Goal: Task Accomplishment & Management: Use online tool/utility

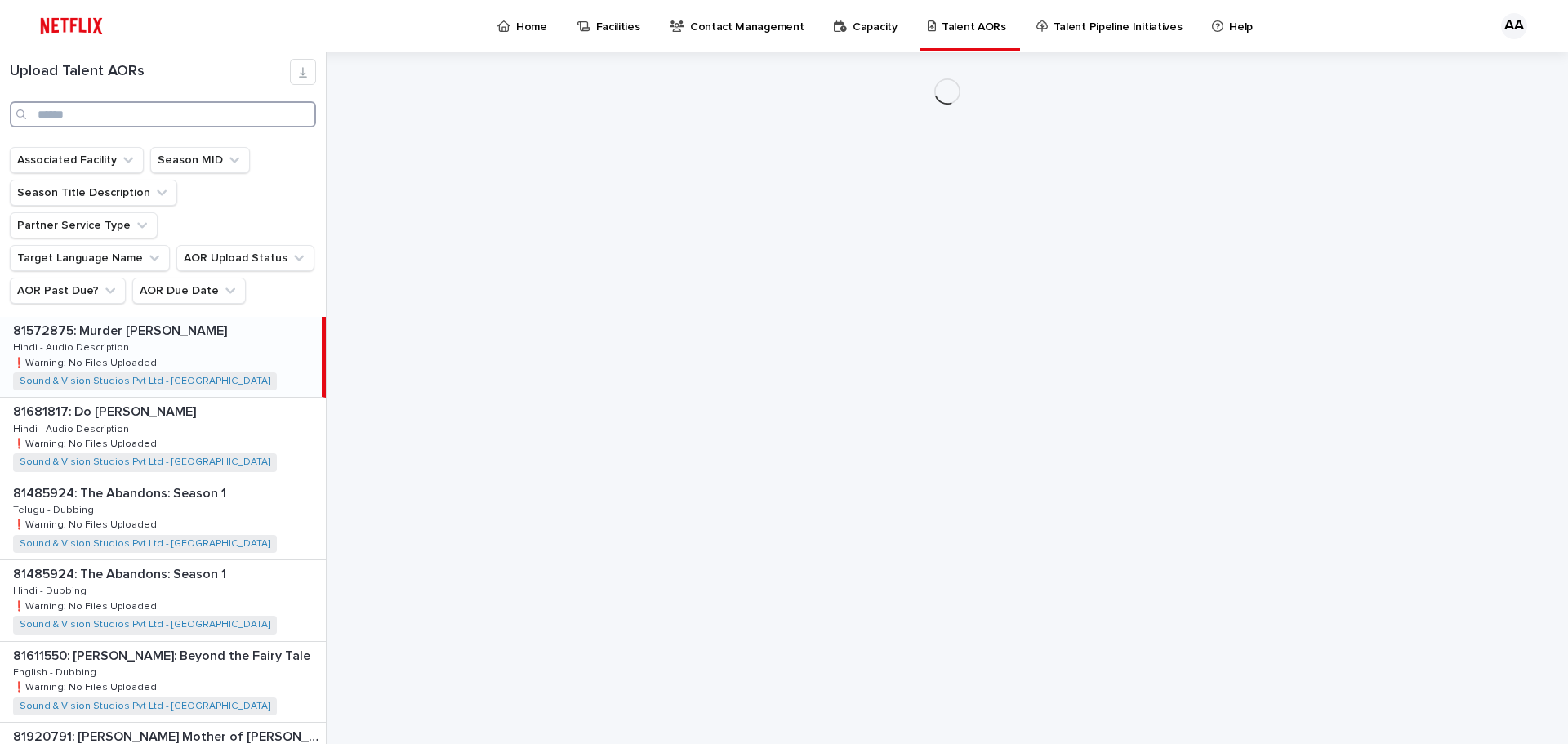
click at [56, 113] on input "Search" at bounding box center [162, 115] width 306 height 26
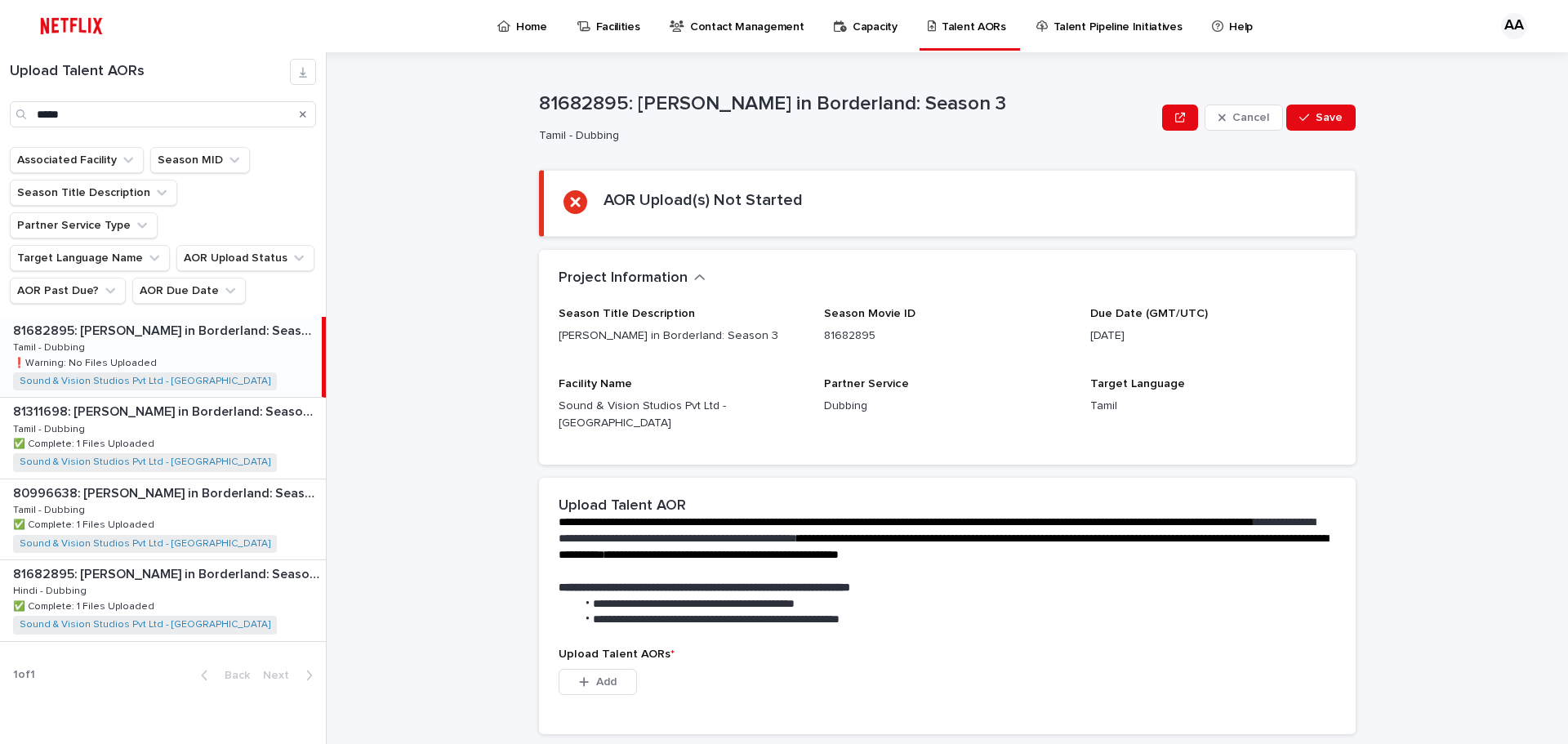
click at [108, 320] on p "81682895: [PERSON_NAME] in Borderland: Season 3" at bounding box center [166, 329] width 305 height 19
click at [198, 332] on div "81682895: [PERSON_NAME] in Borderland: Season 3 81682895: [PERSON_NAME] in Bord…" at bounding box center [161, 356] width 322 height 80
click at [205, 317] on div "81682895: [PERSON_NAME] in Borderland: Season 3 81682895: [PERSON_NAME] in Bord…" at bounding box center [161, 356] width 322 height 80
click at [87, 317] on div "81682895: [PERSON_NAME] in Borderland: Season 3 81682895: [PERSON_NAME] in Bord…" at bounding box center [161, 356] width 322 height 80
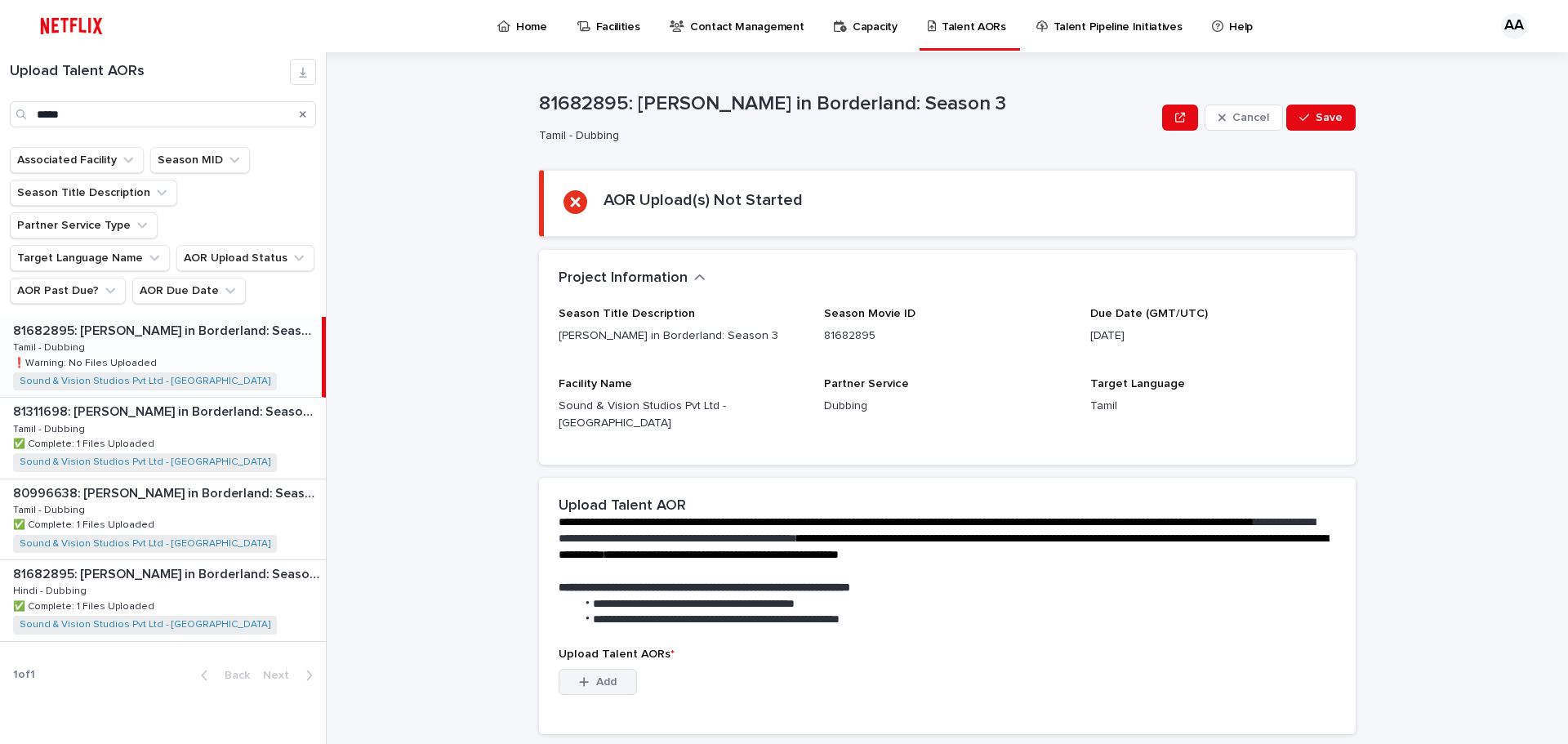
click at [591, 674] on button "Add" at bounding box center [597, 682] width 78 height 26
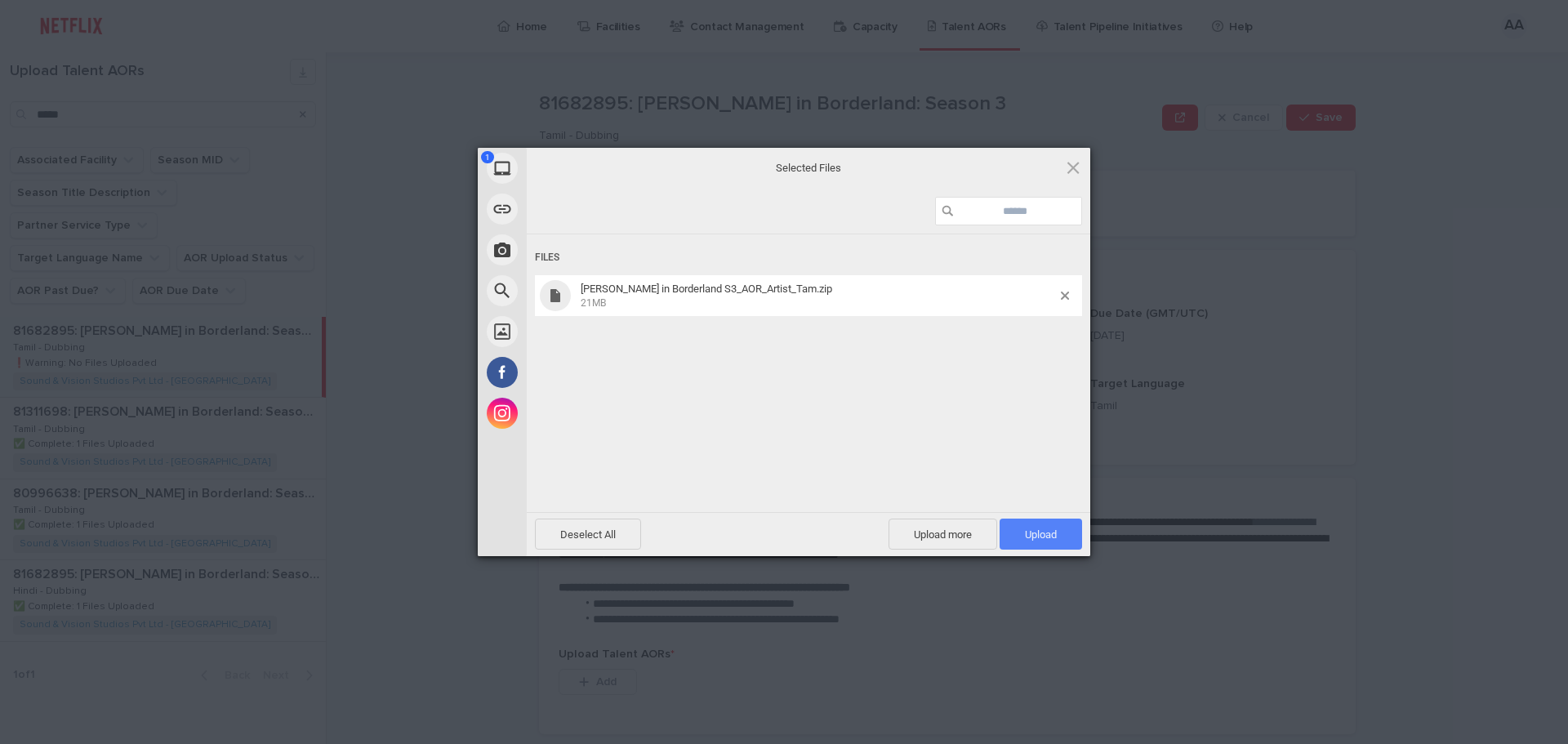
click at [1050, 542] on span "Upload 1" at bounding box center [1041, 534] width 82 height 31
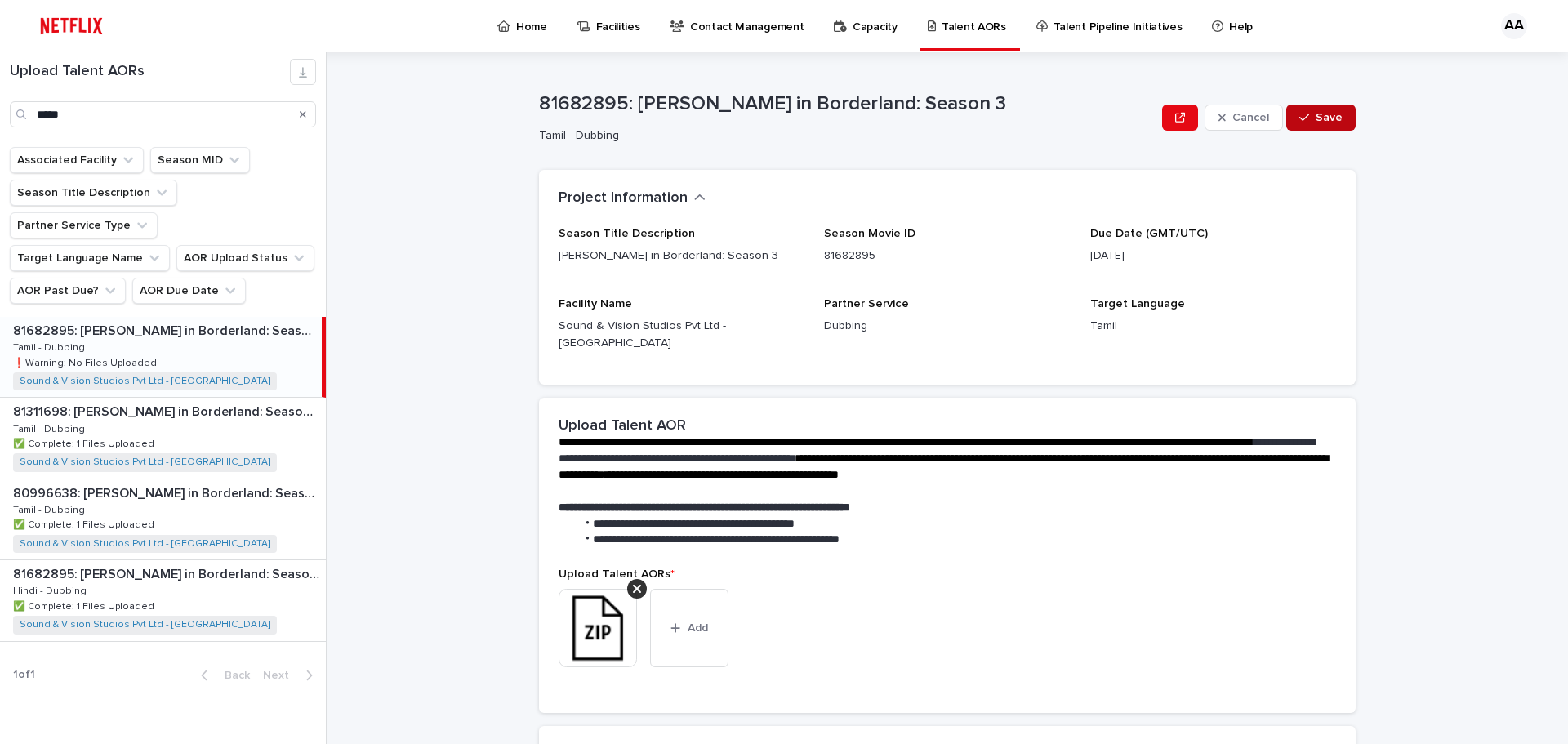
click at [1324, 120] on span "Save" at bounding box center [1329, 118] width 27 height 12
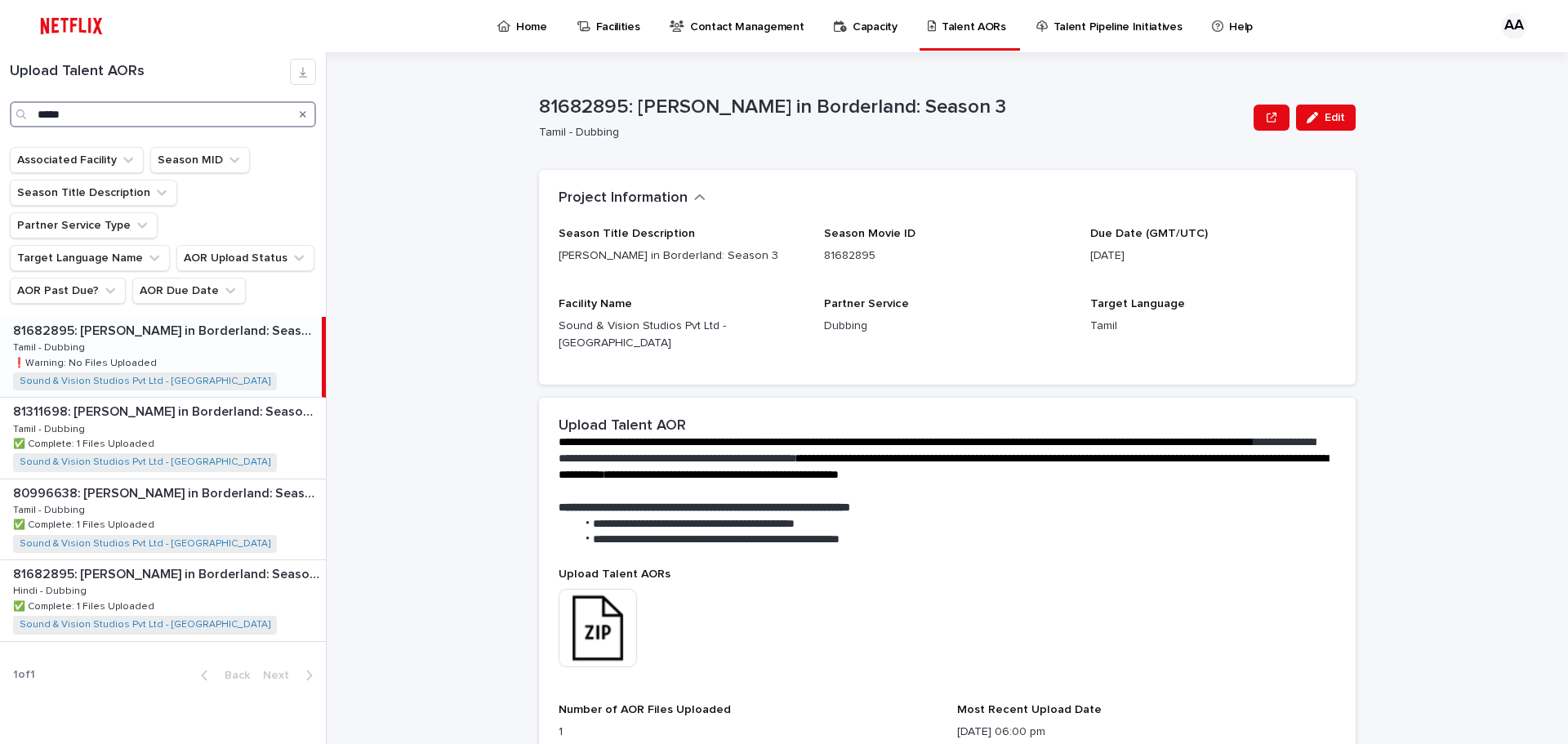
drag, startPoint x: 64, startPoint y: 115, endPoint x: 0, endPoint y: 115, distance: 64.0
click at [0, 115] on div "Upload Talent AORs *****" at bounding box center [162, 92] width 326 height 68
paste input "**********"
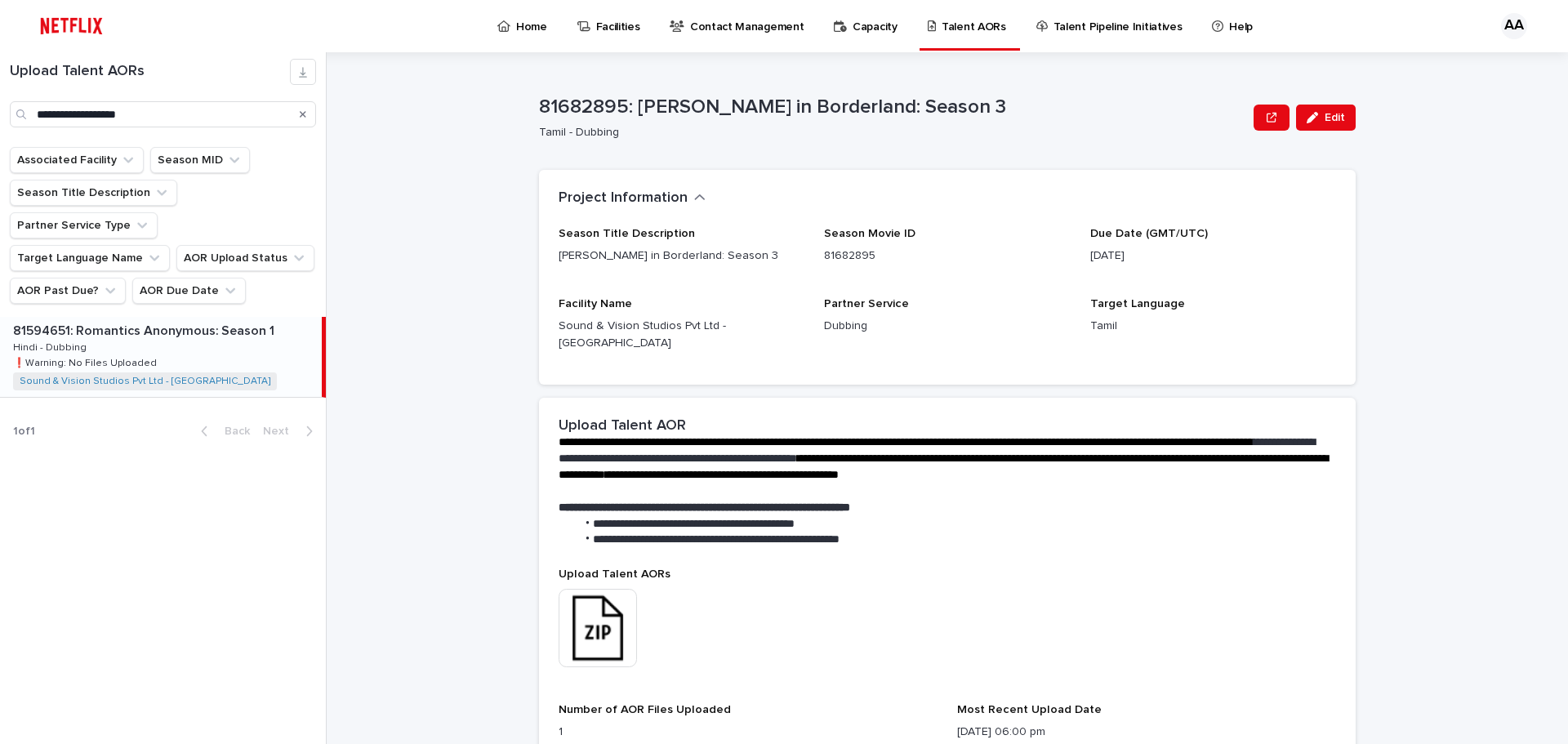
click at [156, 317] on div "81594651: Romantics Anonymous: Season 1 81594651: Romantics Anonymous: Season 1…" at bounding box center [161, 356] width 322 height 80
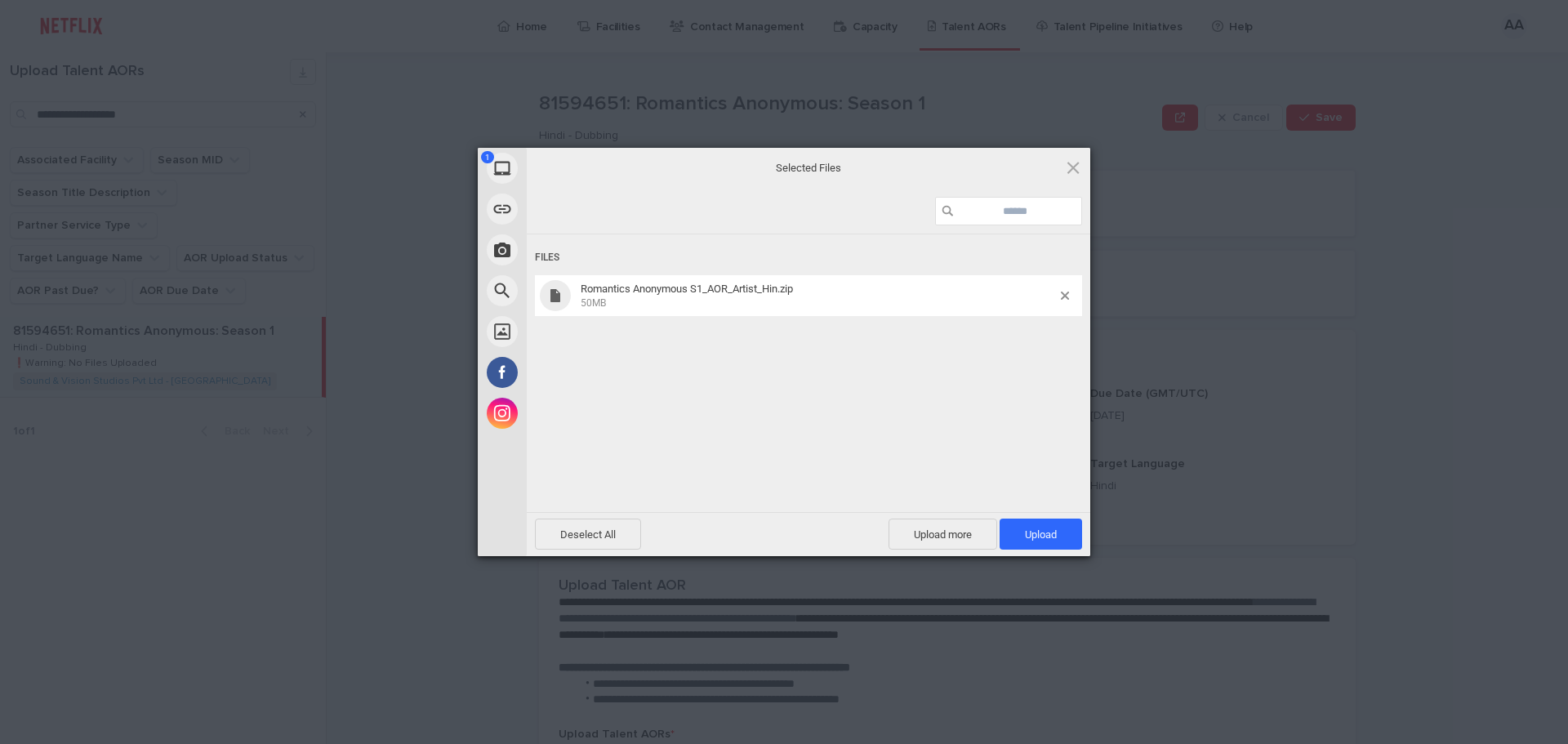
click at [1064, 518] on div "Deselect All Upload more Upload 1" at bounding box center [808, 534] width 563 height 44
click at [1048, 535] on span "Upload 1" at bounding box center [1040, 534] width 32 height 12
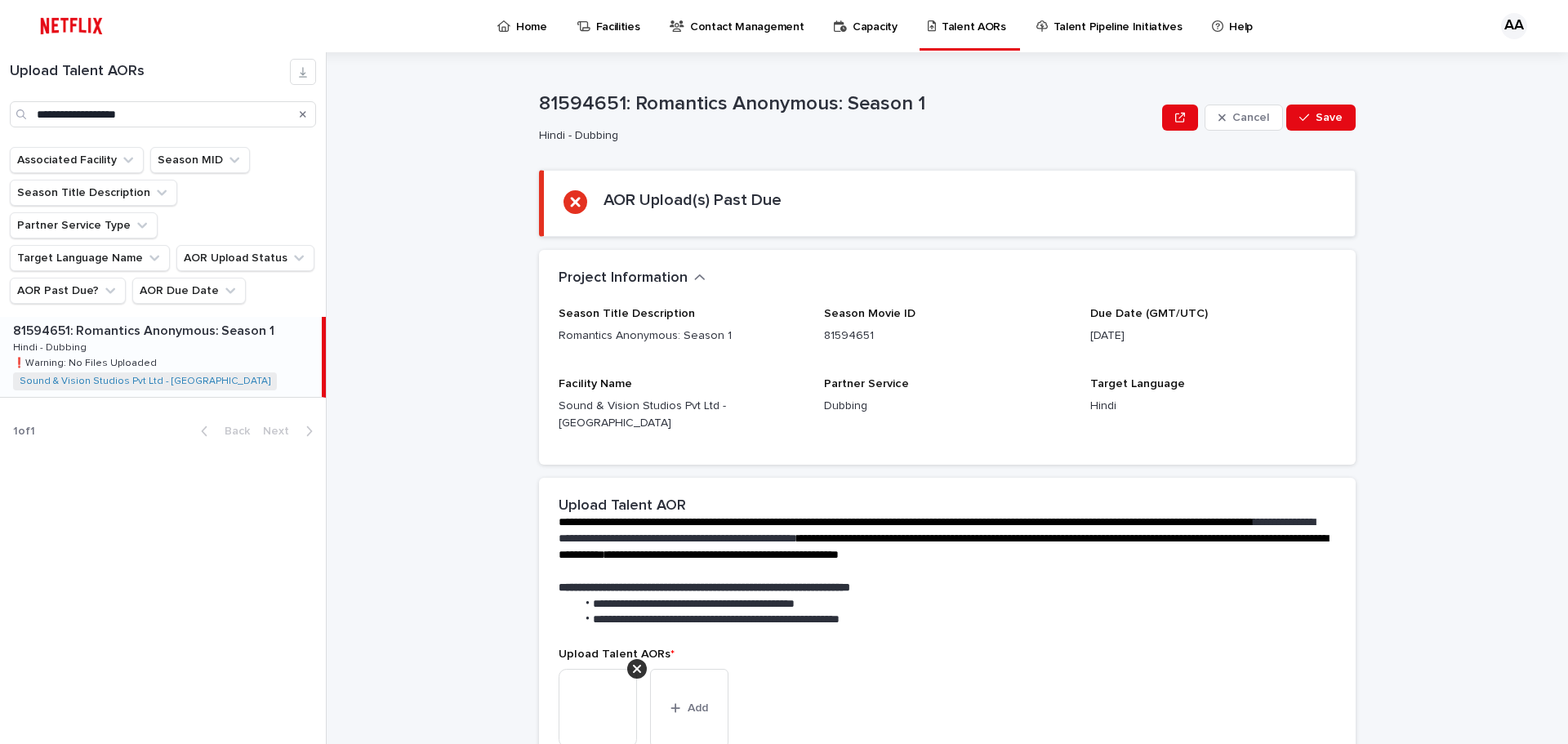
scroll to position [245, 0]
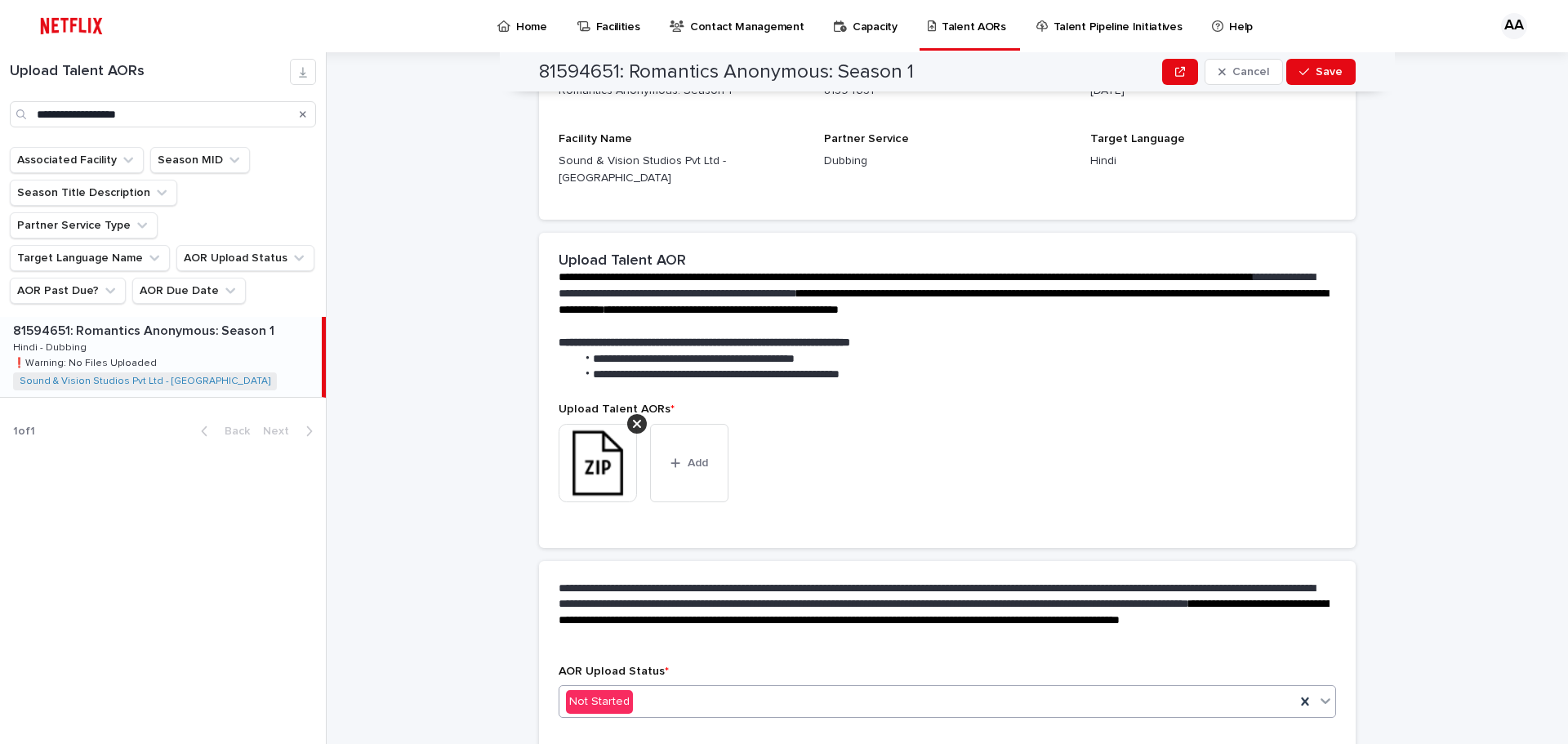
click at [650, 691] on div "Not Started" at bounding box center [927, 702] width 736 height 27
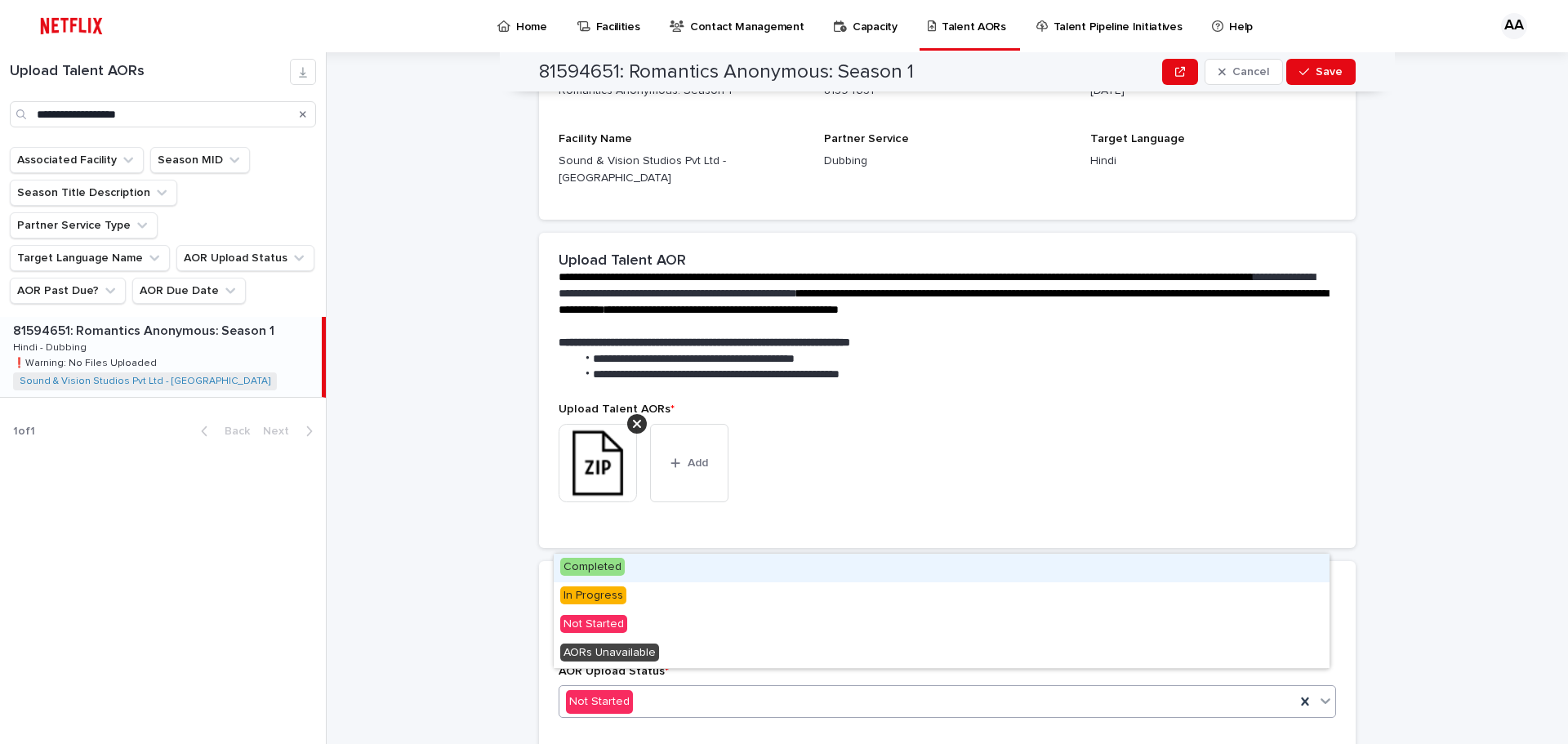
click at [572, 562] on span "Completed" at bounding box center [592, 567] width 64 height 18
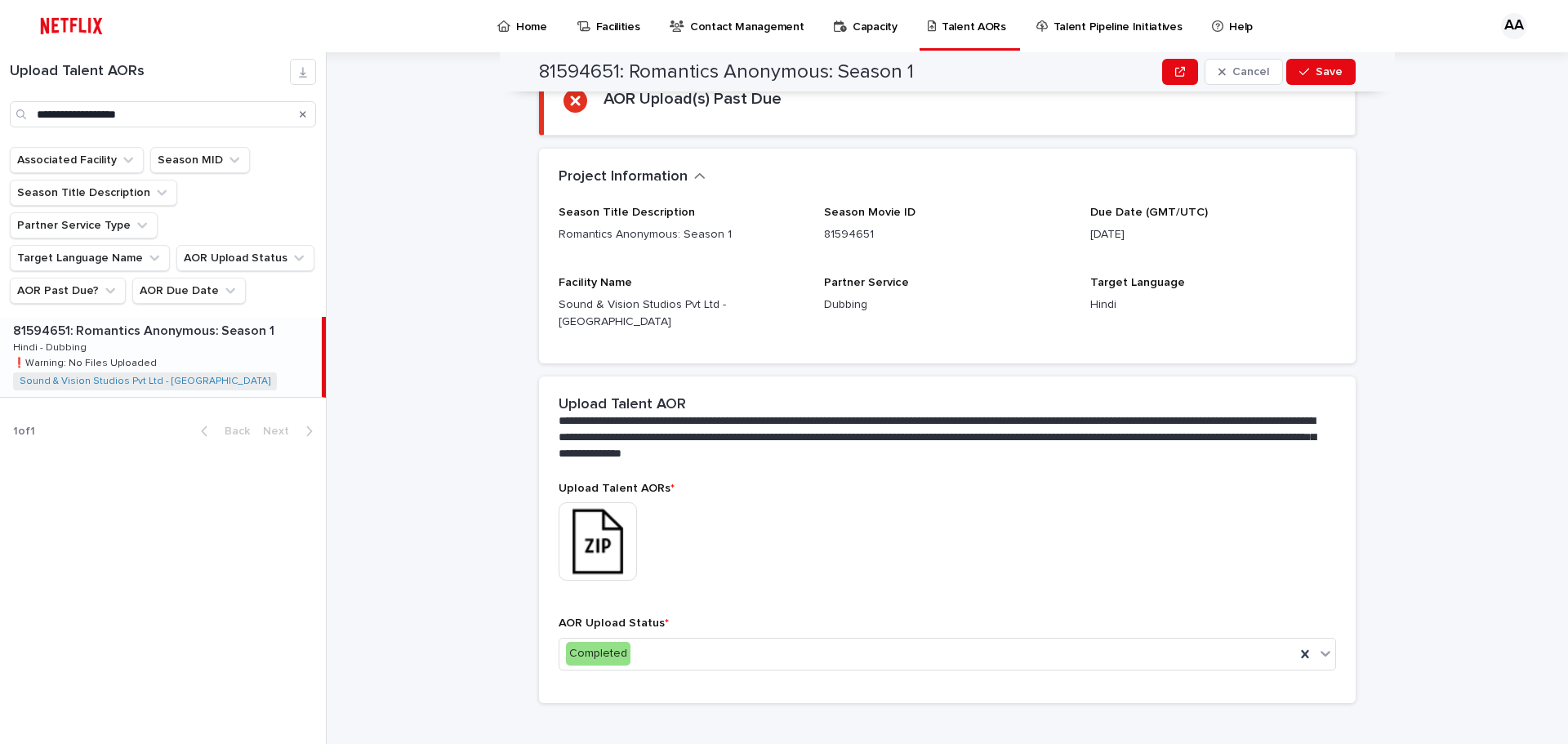
scroll to position [0, 0]
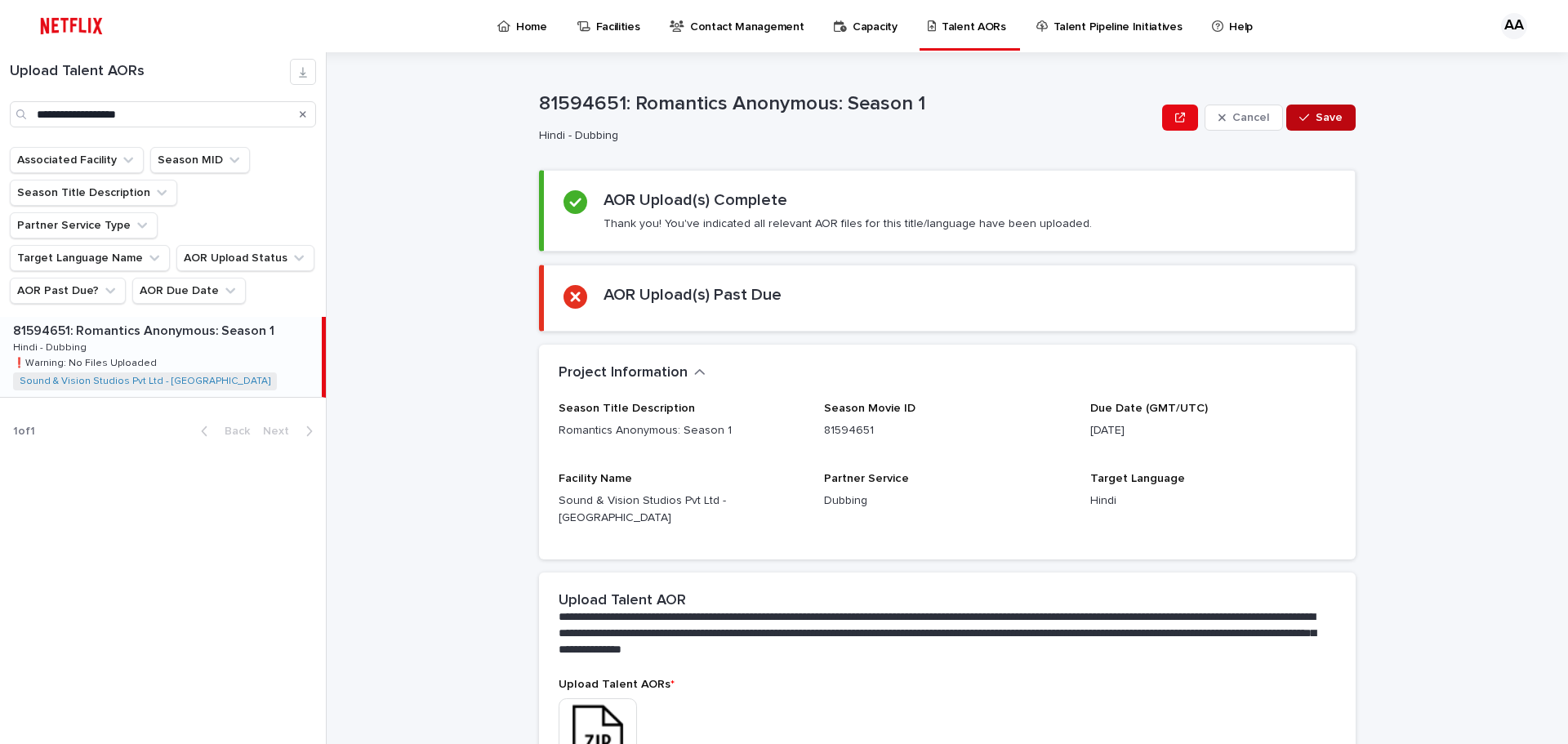
click at [1316, 122] on span "Save" at bounding box center [1329, 118] width 27 height 12
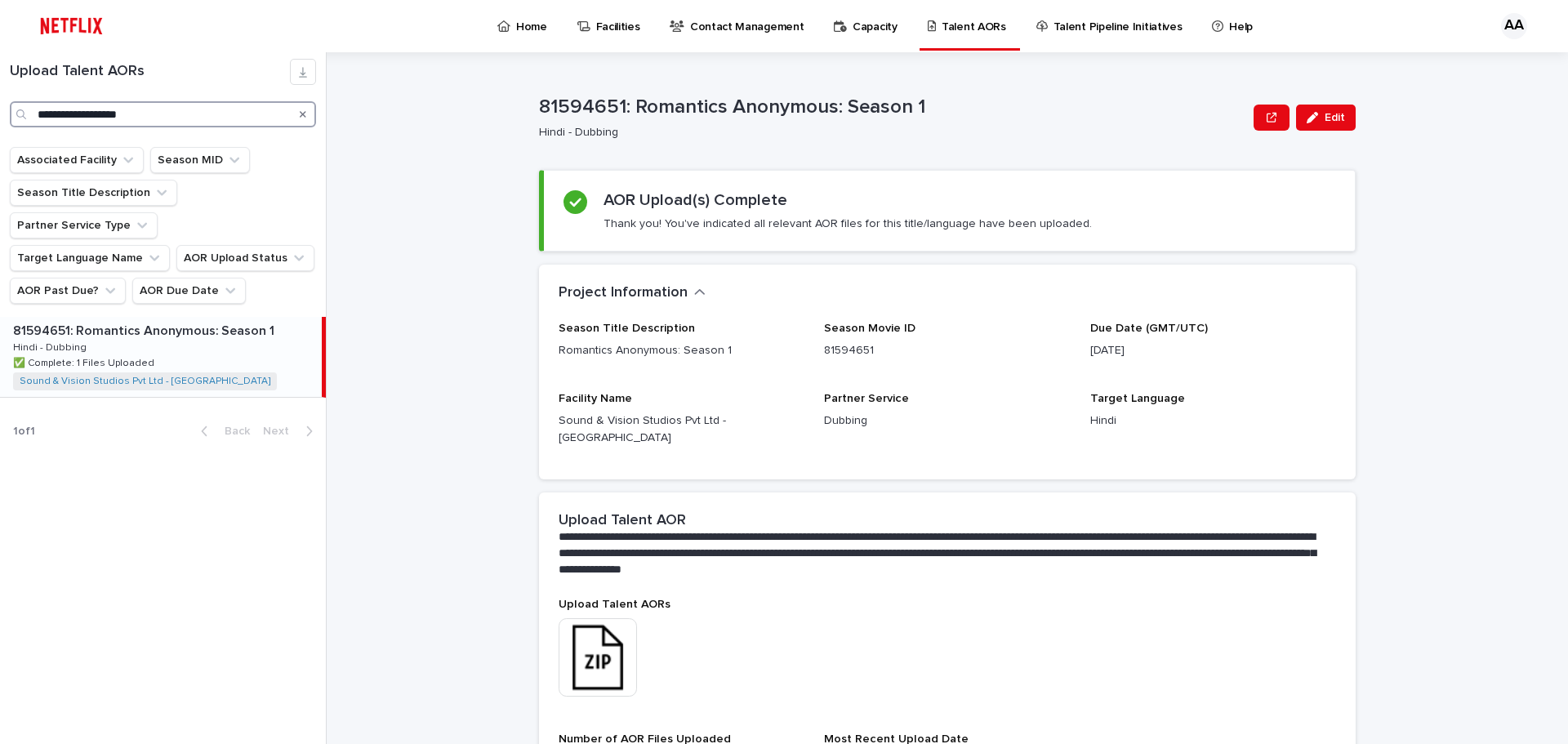
click at [98, 117] on input "**********" at bounding box center [162, 115] width 306 height 26
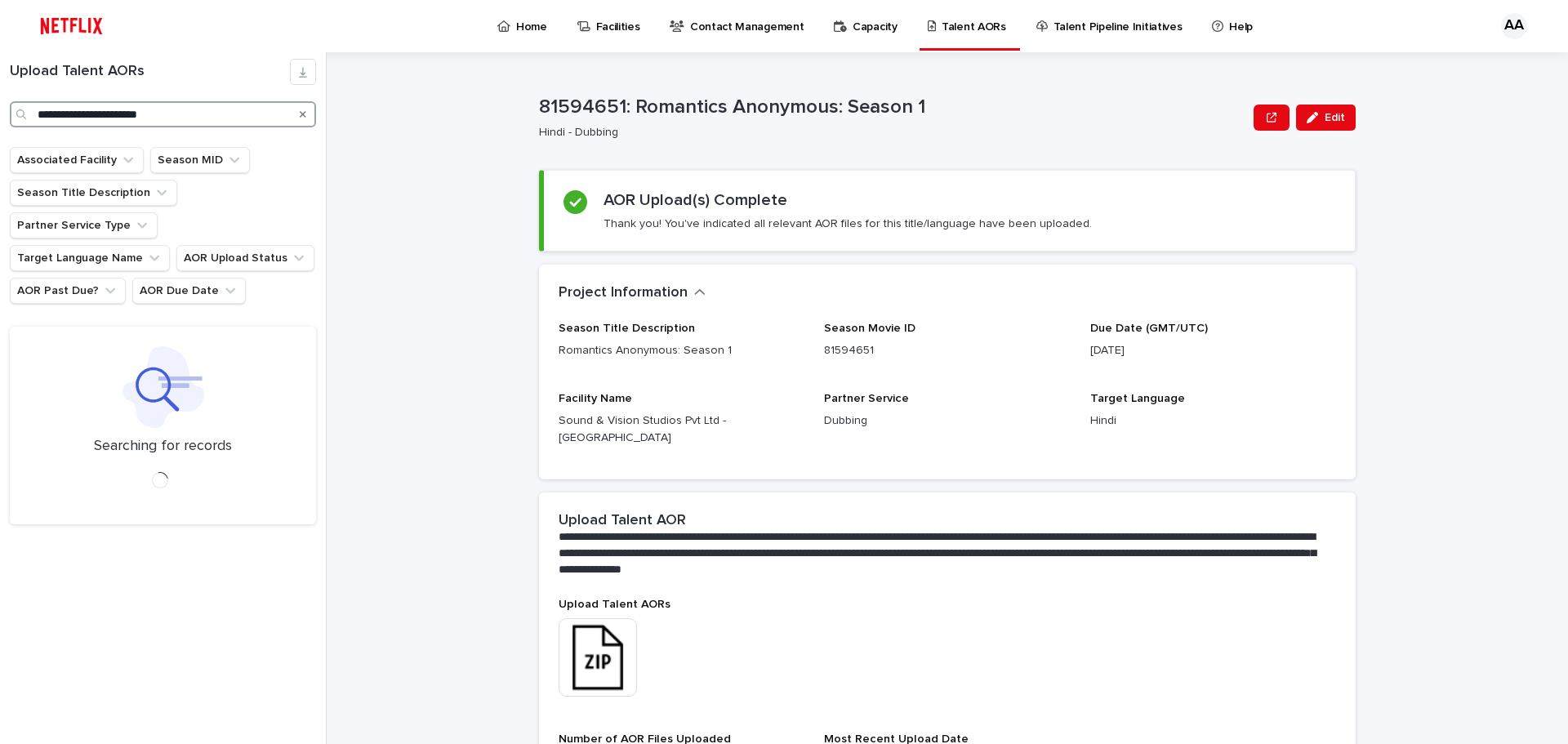
drag, startPoint x: 185, startPoint y: 108, endPoint x: 40, endPoint y: 116, distance: 145.2
click at [40, 116] on input "**********" at bounding box center [162, 115] width 306 height 26
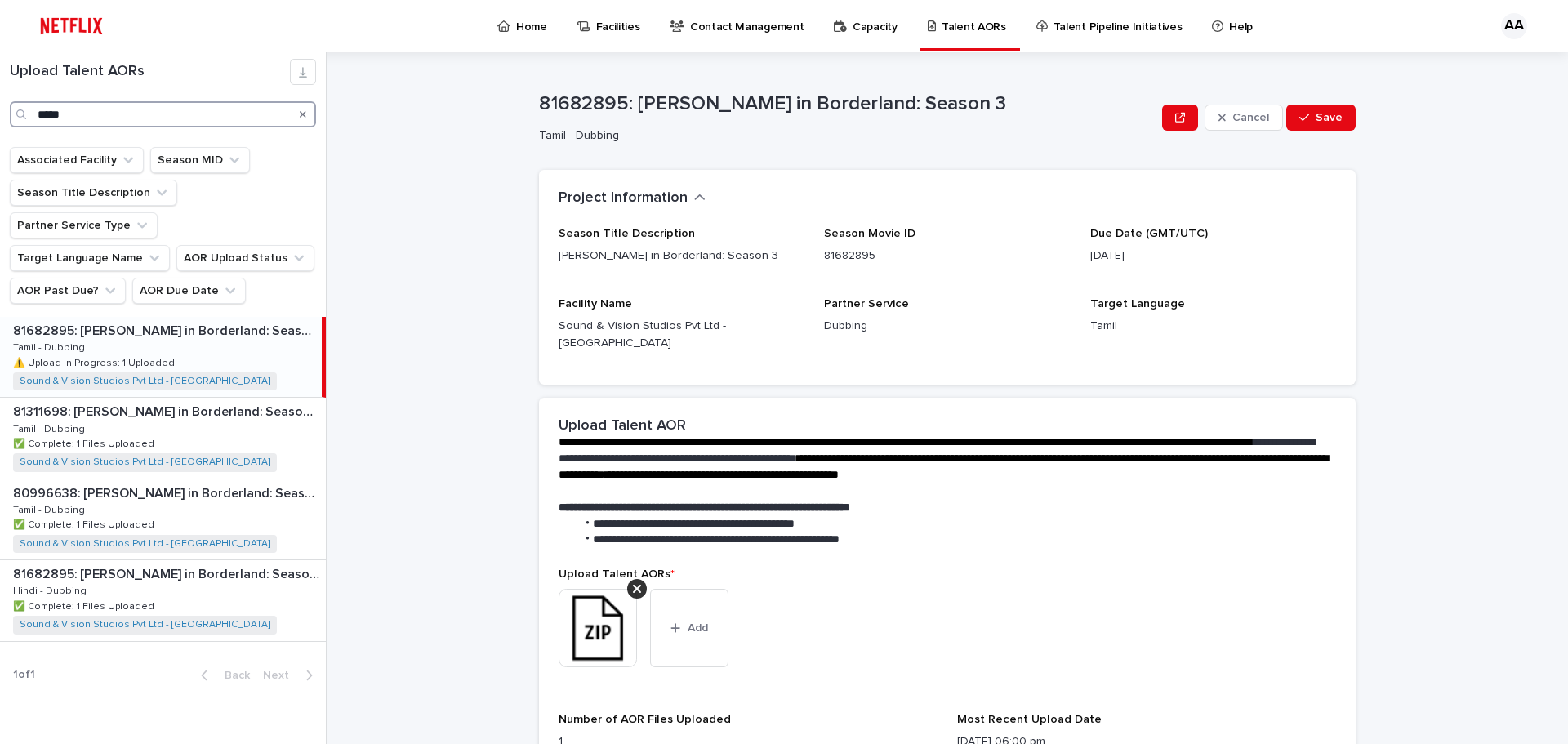
type input "*****"
click at [123, 317] on div "81682895: [PERSON_NAME] in Borderland: Season 3 81682895: [PERSON_NAME] in Bord…" at bounding box center [161, 356] width 322 height 80
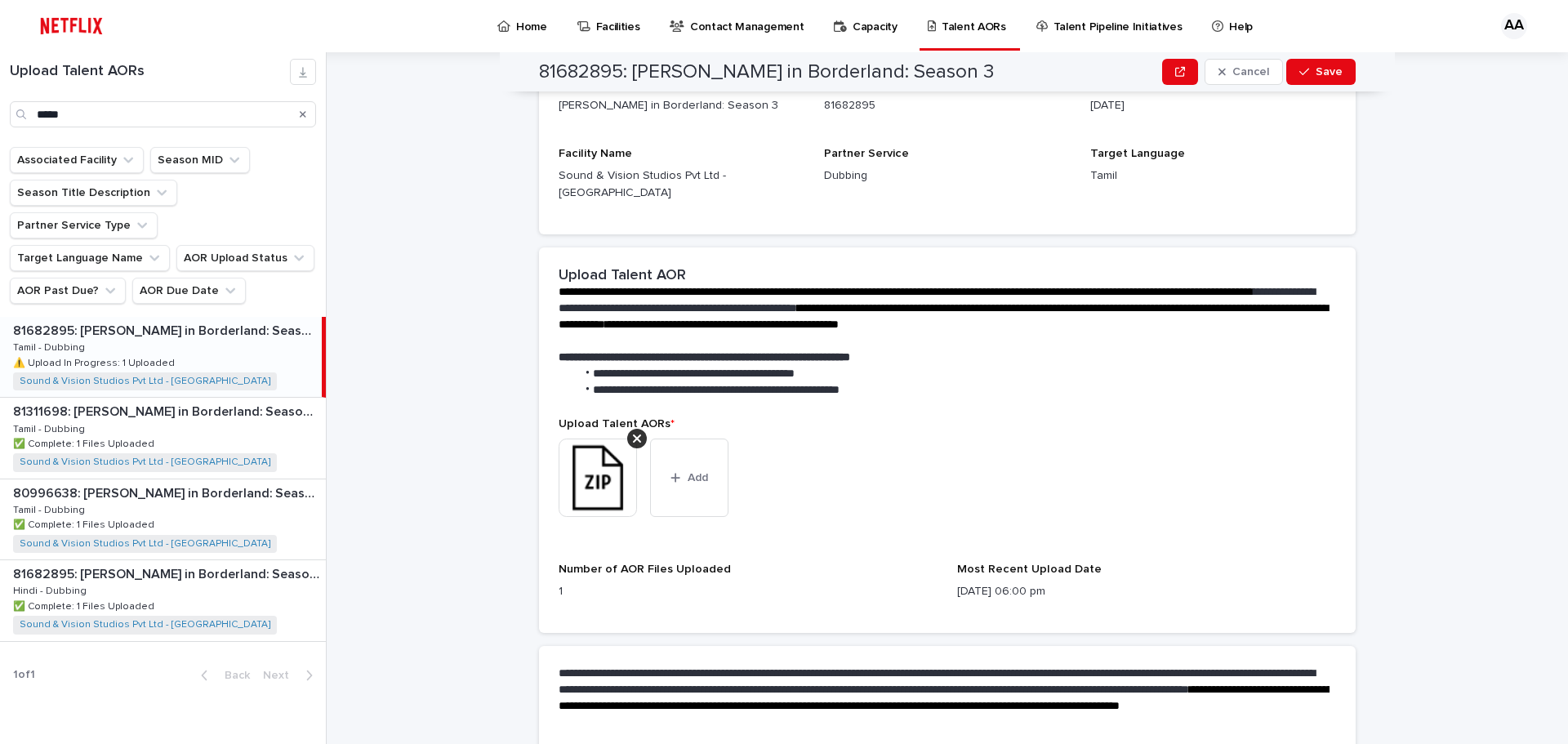
scroll to position [379, 0]
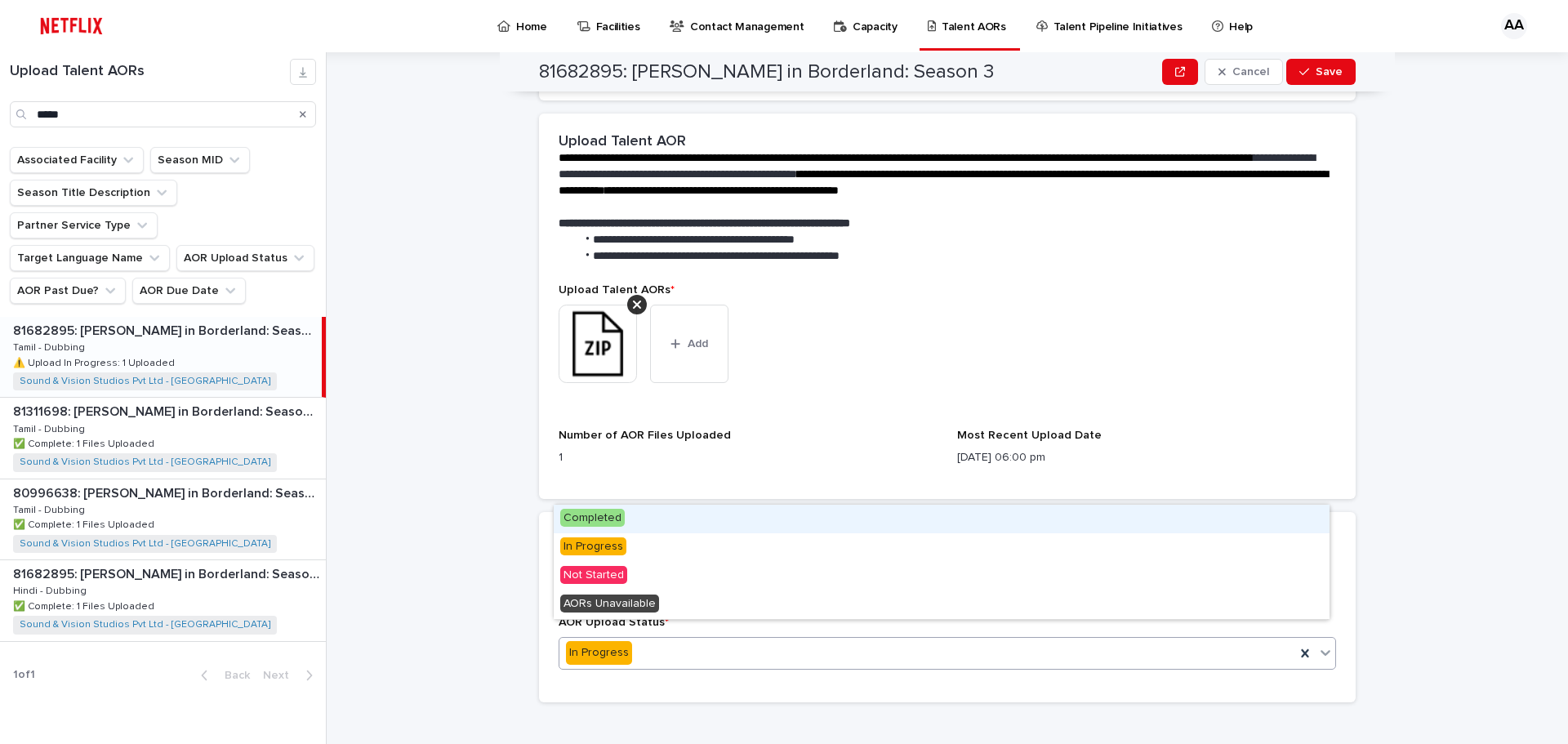
click at [638, 639] on div "In Progress" at bounding box center [927, 652] width 736 height 27
click at [596, 513] on span "Completed" at bounding box center [592, 518] width 64 height 18
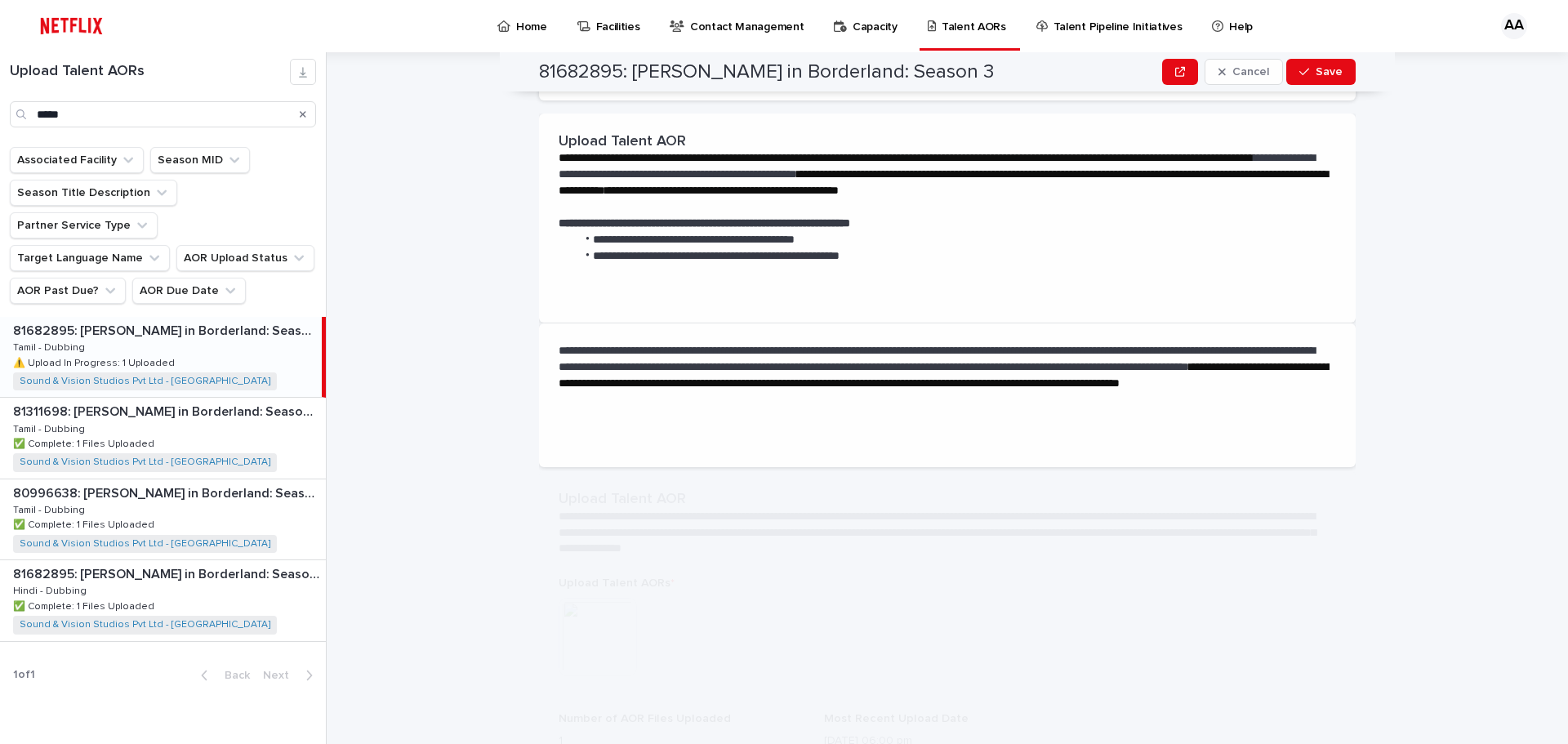
scroll to position [0, 0]
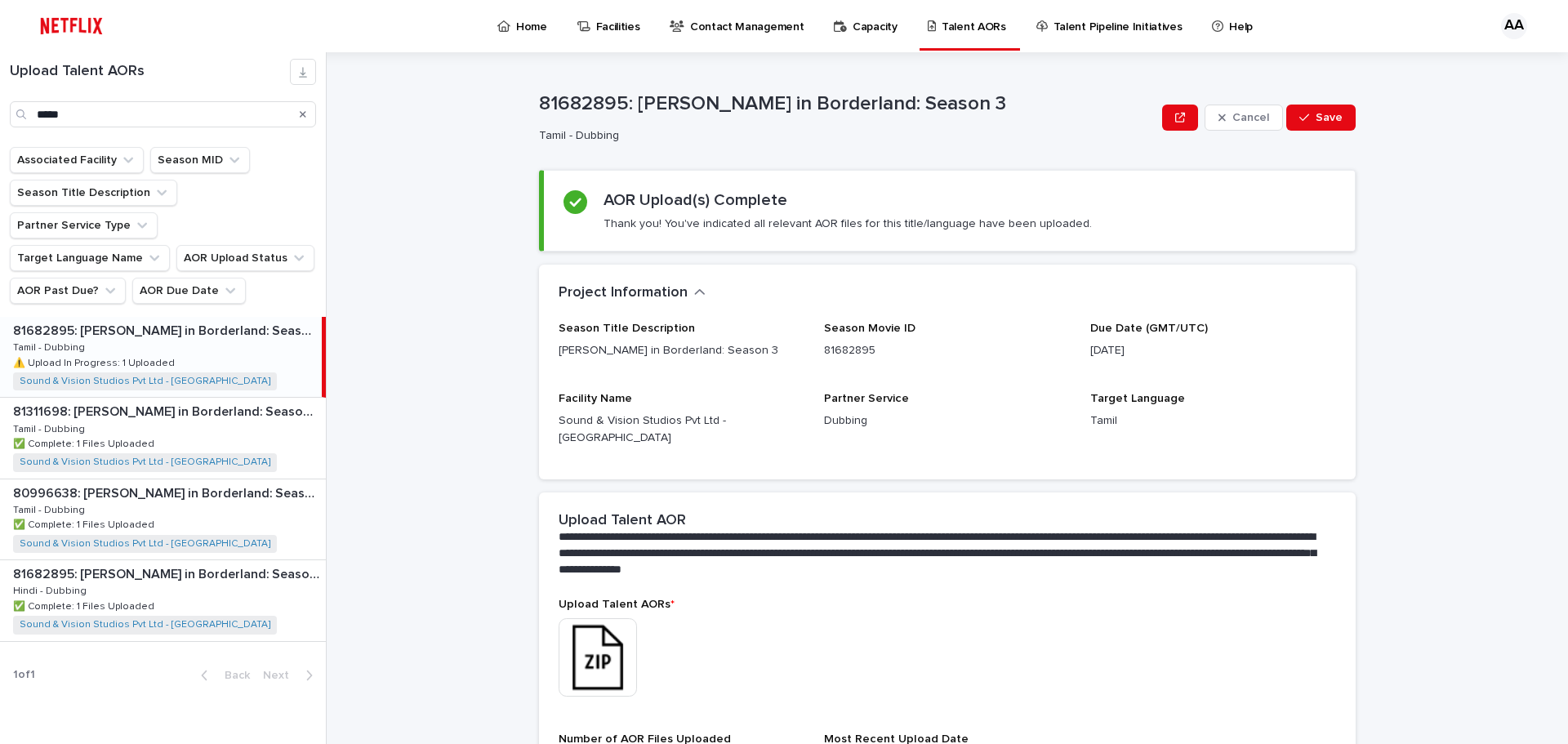
drag, startPoint x: 1302, startPoint y: 122, endPoint x: 1272, endPoint y: 130, distance: 31.0
click at [1302, 121] on icon "button" at bounding box center [1304, 118] width 10 height 12
